Goal: Task Accomplishment & Management: Use online tool/utility

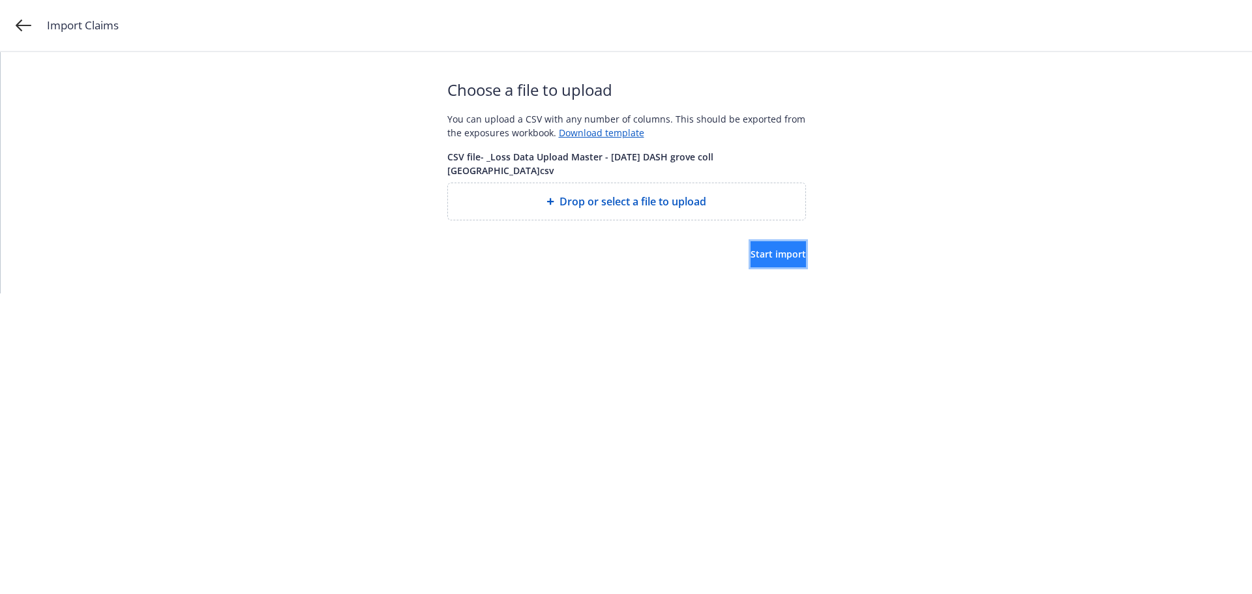
click at [751, 248] on span "Start import" at bounding box center [778, 254] width 55 height 12
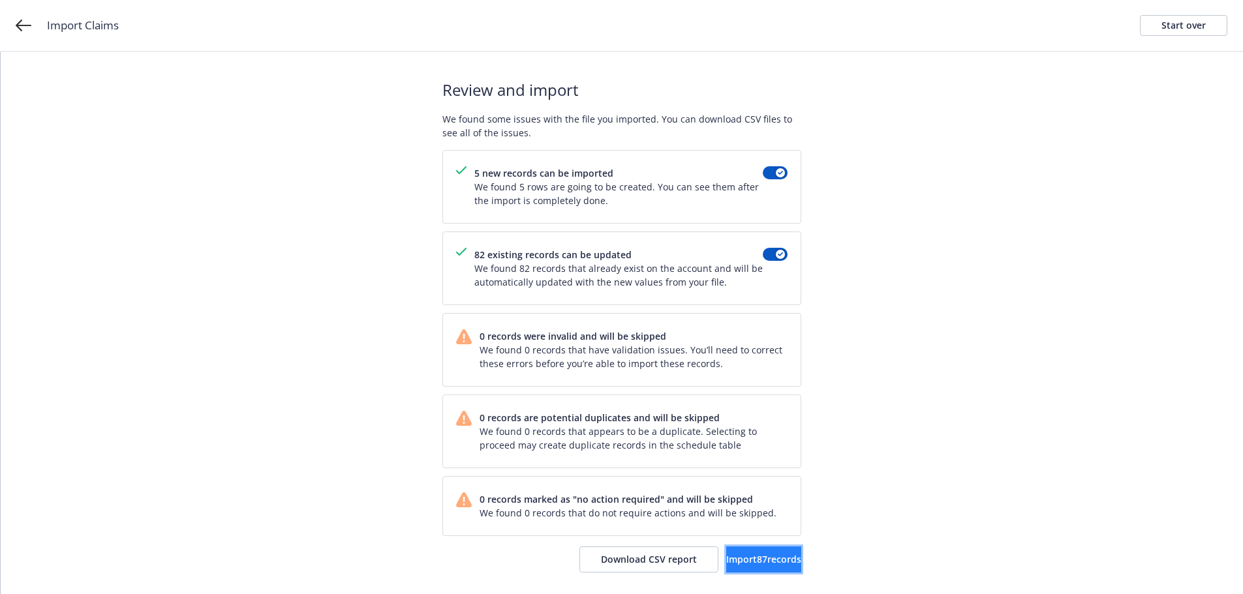
click at [726, 559] on span "Import 87 records" at bounding box center [763, 559] width 75 height 12
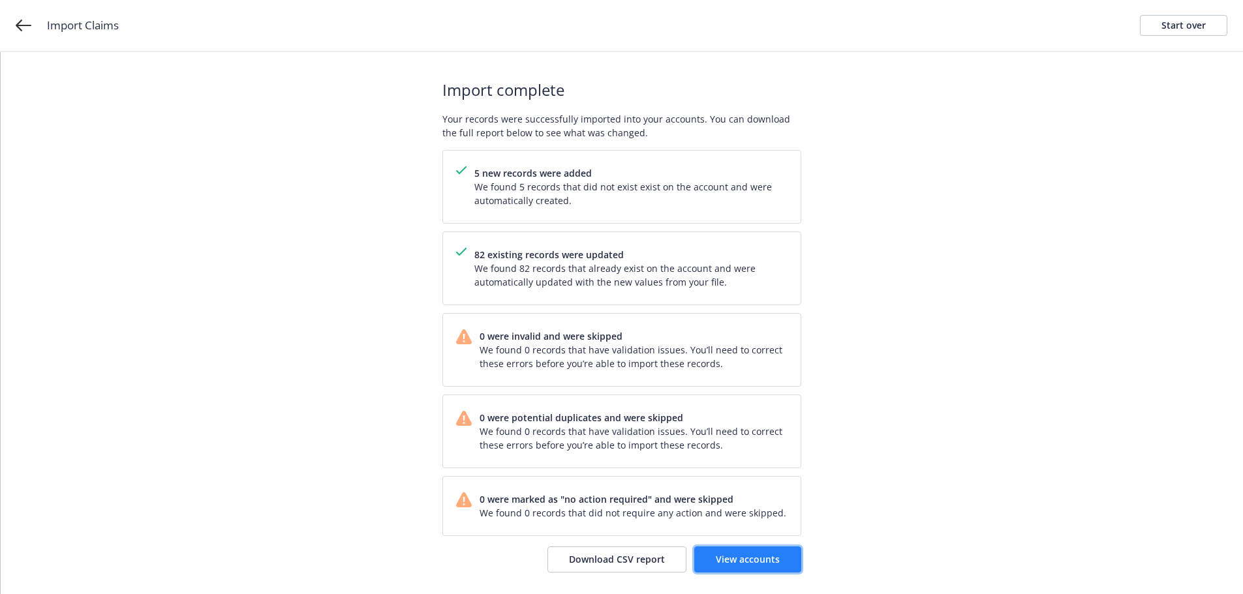
click at [768, 557] on span "View accounts" at bounding box center [748, 559] width 64 height 12
